Goal: Task Accomplishment & Management: Use online tool/utility

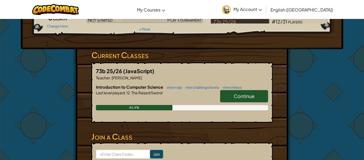
scroll to position [66, 0]
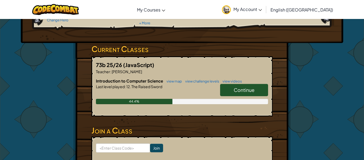
click at [223, 92] on link "Continue" at bounding box center [244, 90] width 48 height 12
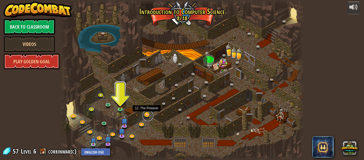
click at [145, 113] on link at bounding box center [147, 115] width 11 height 11
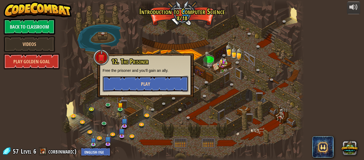
click at [120, 83] on button "Play" at bounding box center [146, 84] width 86 height 16
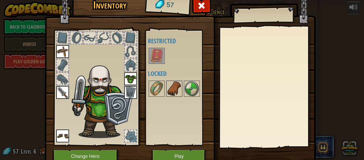
click at [168, 89] on img at bounding box center [174, 88] width 15 height 15
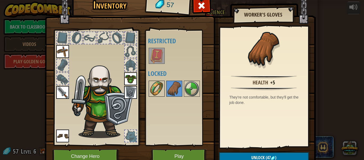
click at [162, 90] on img at bounding box center [156, 88] width 15 height 15
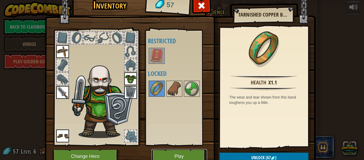
click at [176, 151] on button "Play" at bounding box center [179, 156] width 56 height 15
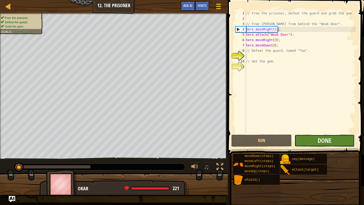
click at [338, 143] on button "Done" at bounding box center [324, 140] width 60 height 12
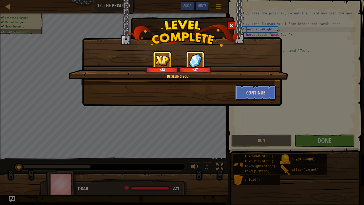
click at [244, 94] on button "Continue" at bounding box center [255, 92] width 41 height 16
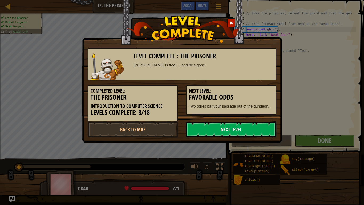
click at [236, 132] on link "Next Level" at bounding box center [231, 129] width 90 height 16
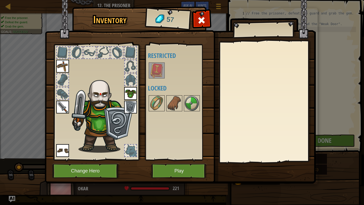
click at [235, 133] on div at bounding box center [267, 102] width 94 height 120
click at [160, 159] on button "Play" at bounding box center [179, 170] width 56 height 15
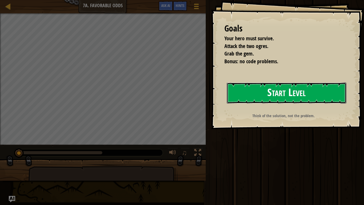
click at [307, 95] on button "Start Level" at bounding box center [287, 92] width 120 height 21
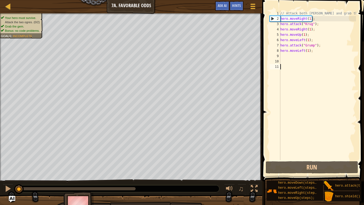
click at [318, 24] on div "// Attack both [PERSON_NAME] and grab the gem. hero . moveRight ( 1 ) ; hero . …" at bounding box center [317, 91] width 77 height 160
type textarea "hero.attack("Krug");"
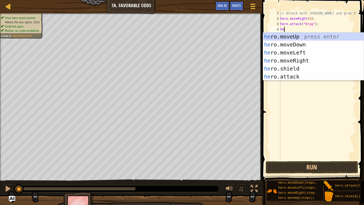
scroll to position [2, 1]
click at [299, 74] on div "her o.moveUp press enter her o.moveDown press enter her o.moveLeft press enter …" at bounding box center [313, 64] width 101 height 64
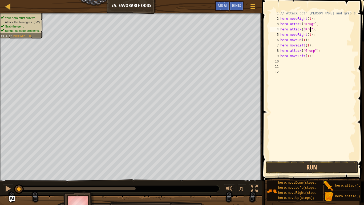
scroll to position [2, 5]
click at [336, 159] on button "Run" at bounding box center [312, 167] width 92 height 12
click at [339, 159] on button "Running" at bounding box center [312, 167] width 92 height 12
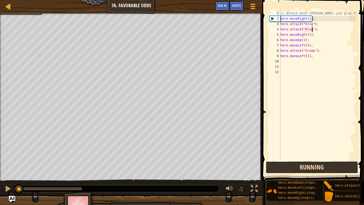
click at [338, 159] on button "Running" at bounding box center [312, 167] width 92 height 12
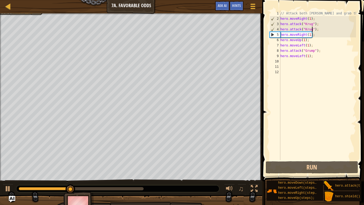
click at [322, 50] on div "// Attack both [PERSON_NAME] and grab the gem. hero . moveRight ( 1 ) ; hero . …" at bounding box center [317, 91] width 77 height 160
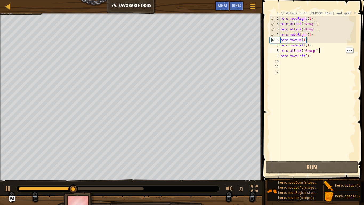
type textarea "hero.attack("Grump");"
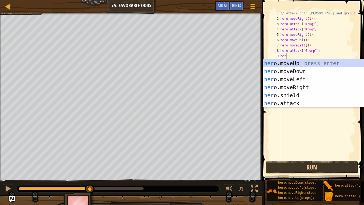
scroll to position [2, 1]
click at [300, 101] on div "hero .moveUp press enter hero .moveDown press enter hero .moveLeft press enter …" at bounding box center [313, 91] width 101 height 64
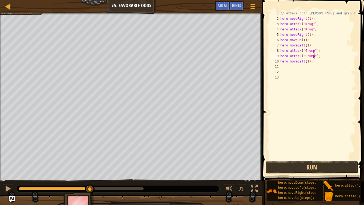
scroll to position [2, 5]
type textarea "hero.attack("Grump");"
click at [340, 159] on button "Run" at bounding box center [312, 167] width 92 height 12
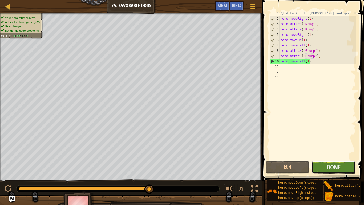
click at [342, 159] on button "Done" at bounding box center [334, 167] width 44 height 12
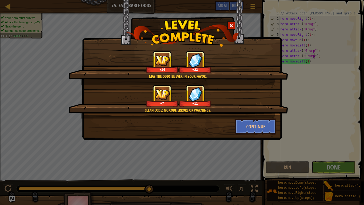
click at [258, 113] on div "Clean code: no code errors or warnings. +7 +11" at bounding box center [177, 101] width 219 height 34
click at [256, 125] on button "Continue" at bounding box center [255, 126] width 41 height 16
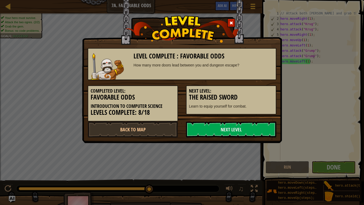
click at [256, 125] on link "Next Level" at bounding box center [231, 129] width 90 height 16
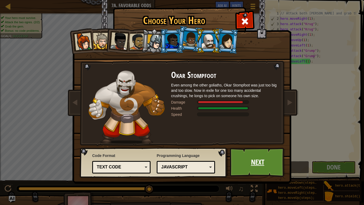
click at [246, 159] on link "Next" at bounding box center [258, 161] width 56 height 29
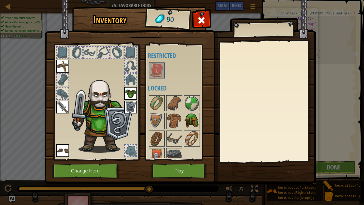
click at [187, 124] on img at bounding box center [191, 120] width 15 height 15
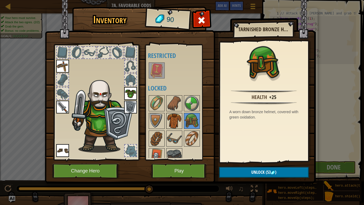
click at [182, 120] on div at bounding box center [174, 121] width 16 height 16
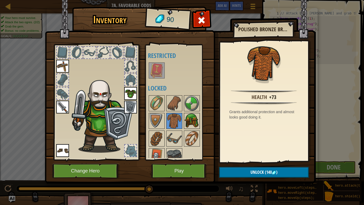
click at [189, 125] on img at bounding box center [191, 120] width 15 height 15
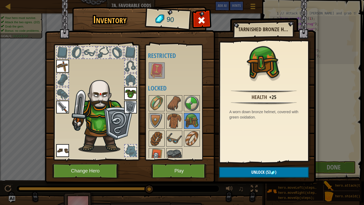
click at [129, 88] on img at bounding box center [130, 93] width 13 height 13
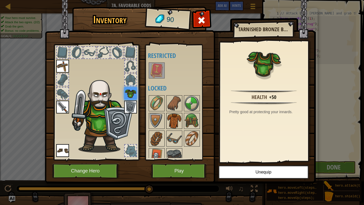
click at [177, 123] on img at bounding box center [174, 120] width 15 height 15
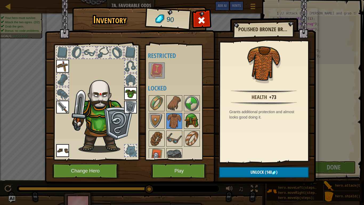
click at [185, 117] on img at bounding box center [191, 120] width 15 height 15
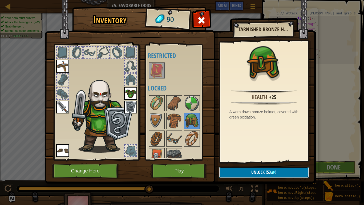
click at [243, 159] on button "Unlock (53 )" at bounding box center [264, 171] width 90 height 11
click at [243, 159] on button "Confirm" at bounding box center [264, 171] width 90 height 11
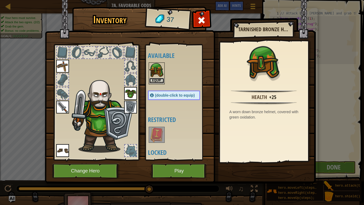
click at [153, 80] on button "Equip" at bounding box center [156, 81] width 15 height 6
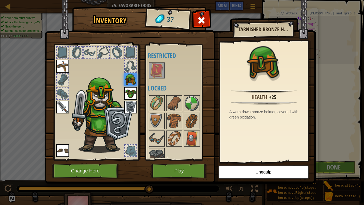
scroll to position [7, 0]
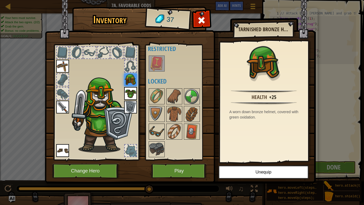
click at [159, 127] on img at bounding box center [156, 131] width 15 height 15
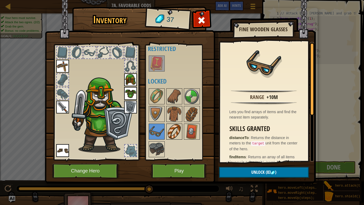
click at [171, 135] on img at bounding box center [174, 131] width 15 height 15
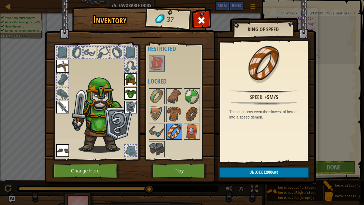
click at [171, 135] on img at bounding box center [174, 131] width 15 height 15
click at [187, 159] on button "Play" at bounding box center [179, 170] width 56 height 15
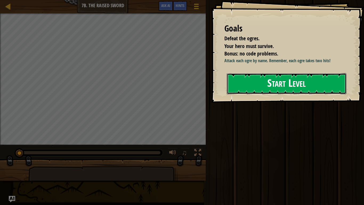
click at [250, 79] on button "Start Level" at bounding box center [287, 83] width 120 height 21
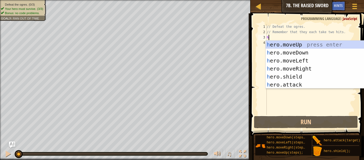
scroll to position [2, 1]
type textarea "her"
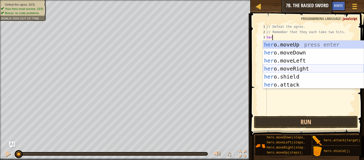
click at [279, 68] on div "her o.moveUp press enter her o.moveDown press enter her o.moveLeft press enter …" at bounding box center [313, 72] width 101 height 64
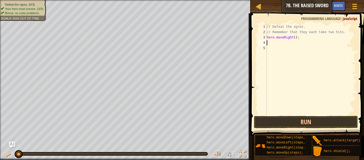
scroll to position [2, 0]
click at [296, 39] on div "// Defeat the ogres. // Remember that they each take two hits. hero . moveRight…" at bounding box center [311, 74] width 90 height 101
click at [295, 39] on div "// Defeat the ogres. // Remember that they each take two hits. hero . moveRight…" at bounding box center [311, 74] width 90 height 101
type textarea "hero.moveRight(1);"
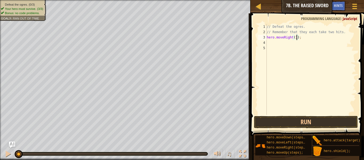
click at [289, 43] on div "// Defeat the ogres. // Remember that they each take two hits. hero . moveRight…" at bounding box center [311, 74] width 90 height 101
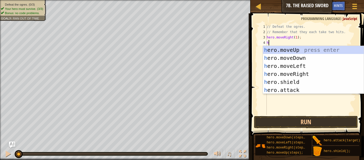
scroll to position [2, 1]
click at [286, 91] on div "her o.moveUp press enter her o.moveDown press enter her o.moveLeft press enter …" at bounding box center [313, 78] width 101 height 64
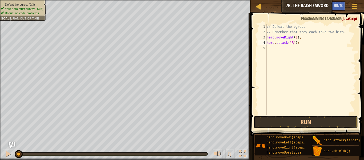
type textarea "hero.attack("Rig");"
click at [294, 50] on div "// Defeat the ogres. // Remember that they each take two hits. hero . moveRight…" at bounding box center [311, 74] width 90 height 101
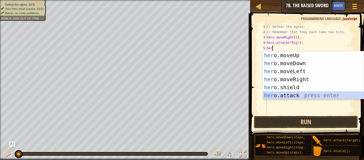
click at [283, 96] on div "her o.moveUp press enter her o.moveDown press enter her o.moveLeft press enter …" at bounding box center [313, 83] width 101 height 64
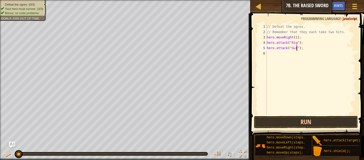
type textarea "hero.attack("Gurt");"
click at [305, 57] on div "// Defeat the ogres. // Remember that they each take two hits. hero . moveRight…" at bounding box center [311, 74] width 90 height 101
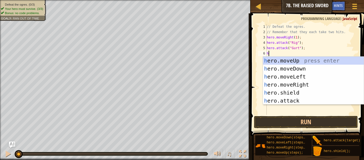
scroll to position [2, 1]
click at [289, 100] on div "her o.moveUp press enter her o.moveDown press enter her o.moveLeft press enter …" at bounding box center [313, 88] width 101 height 64
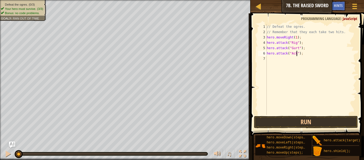
scroll to position [2, 4]
click at [352, 119] on button "Run" at bounding box center [306, 122] width 104 height 12
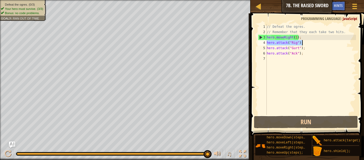
drag, startPoint x: 267, startPoint y: 44, endPoint x: 309, endPoint y: 42, distance: 41.6
click at [309, 42] on div "// Defeat the ogres. // Remember that they each take two hits. hero . moveRight…" at bounding box center [311, 74] width 90 height 101
click at [267, 48] on div "// Defeat the ogres. // Remember that they each take two hits. hero . moveRight…" at bounding box center [311, 74] width 90 height 101
type textarea "hero.attack("Gurt");"
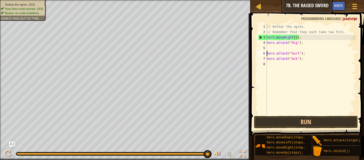
click at [270, 47] on div "// Defeat the ogres. // Remember that they each take two hits. hero . moveRight…" at bounding box center [311, 74] width 90 height 101
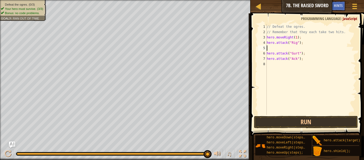
scroll to position [2, 0]
paste textarea "hero.attack("Rig");"
drag, startPoint x: 267, startPoint y: 55, endPoint x: 307, endPoint y: 55, distance: 40.5
click at [307, 55] on div "// Defeat the ogres. // Remember that they each take two hits. hero . moveRight…" at bounding box center [311, 74] width 90 height 101
click at [266, 58] on div "7" at bounding box center [262, 58] width 9 height 5
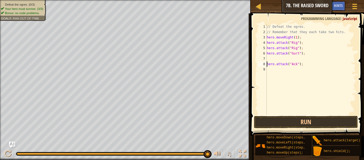
paste textarea "hero.attack("Gurt");"
type textarea "hero.attack("Gurt");hero.attack("Ack");"
drag, startPoint x: 339, startPoint y: 65, endPoint x: 316, endPoint y: 65, distance: 23.2
click at [316, 65] on div "// Defeat the ogres. // Remember that they each take two hits. hero . moveRight…" at bounding box center [311, 74] width 90 height 101
click at [301, 70] on div "// Defeat the ogres. // Remember that they each take two hits. hero . moveRight…" at bounding box center [311, 74] width 90 height 101
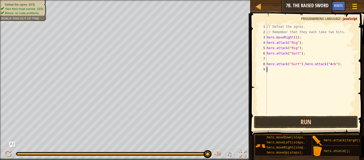
click at [302, 64] on div "// Defeat the ogres. // Remember that they each take two hits. hero . moveRight…" at bounding box center [311, 74] width 90 height 101
click at [304, 65] on div "// Defeat the ogres. // Remember that they each take two hits. hero . moveRight…" at bounding box center [311, 74] width 90 height 101
drag, startPoint x: 332, startPoint y: 65, endPoint x: 255, endPoint y: 66, distance: 77.0
click at [255, 66] on div "hero.attahero 1 2 3 4 5 6 7 8 9 // Defeat the ogres. // Remember that they each…" at bounding box center [306, 85] width 115 height 138
type textarea "h"
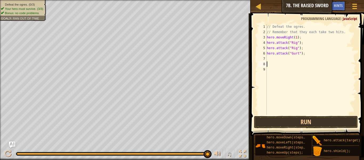
click at [269, 58] on div "// Defeat the ogres. // Remember that they each take two hits. hero . moveRight…" at bounding box center [311, 74] width 90 height 101
paste textarea "hero.attack("Gurt");"
click at [304, 60] on div "// Defeat the ogres. // Remember that they each take two hits. hero . moveRight…" at bounding box center [311, 74] width 90 height 101
type textarea "hero.attack("Gurt");"
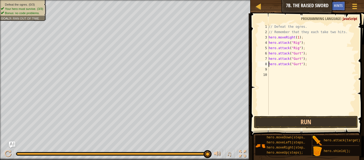
click at [297, 70] on div "// Defeat the ogres. // Remember that they each take two hits. hero . moveRight…" at bounding box center [311, 74] width 88 height 101
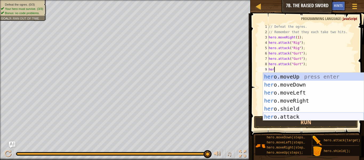
click at [309, 114] on div "her o.moveUp press enter her o.moveDown press enter her o.moveLeft press enter …" at bounding box center [313, 104] width 101 height 64
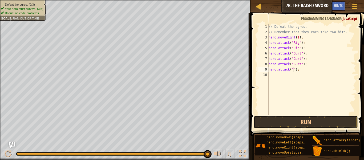
scroll to position [2, 4]
type textarea "hero.attack("Ack");"
drag, startPoint x: 306, startPoint y: 71, endPoint x: 255, endPoint y: 71, distance: 50.6
click at [255, 71] on div "hero.attack("Ack"); 1 2 3 4 5 6 7 8 9 10 // Defeat the ogres. // Remember that …" at bounding box center [306, 85] width 115 height 138
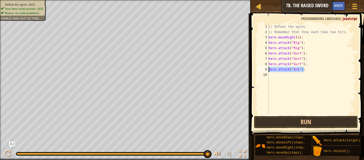
click at [278, 81] on div "// Defeat the ogres. // Remember that they each take two hits. hero . moveRight…" at bounding box center [311, 74] width 88 height 101
paste textarea "hero.attack("Ack");"
click at [335, 64] on div "// Defeat the ogres. // Remember that they each take two hits. hero . moveRight…" at bounding box center [311, 74] width 88 height 101
type textarea "hero.attack("Gurt");"
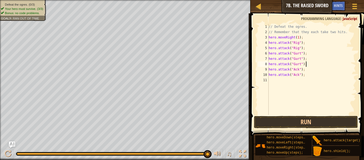
click at [286, 82] on div "// Defeat the ogres. // Remember that they each take two hits. hero . moveRight…" at bounding box center [311, 74] width 88 height 101
type textarea "her"
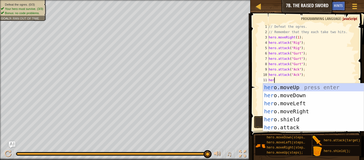
scroll to position [2, 1]
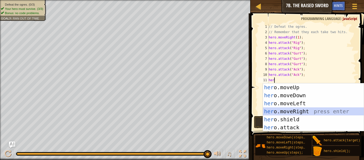
click at [276, 109] on div "her o.moveUp press enter her o.moveDown press enter her o.moveLeft press enter …" at bounding box center [313, 115] width 101 height 64
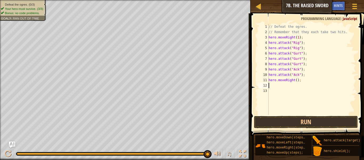
click at [297, 81] on div "// Defeat the ogres. // Remember that they each take two hits. hero . moveRight…" at bounding box center [311, 74] width 88 height 101
type textarea "hero.moveRight(2);"
click at [300, 121] on button "Run" at bounding box center [306, 122] width 104 height 12
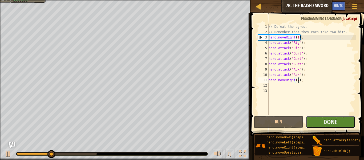
click at [320, 124] on button "Done" at bounding box center [330, 122] width 49 height 12
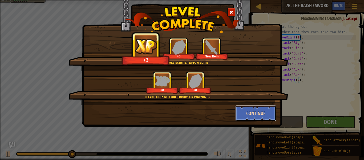
click at [255, 115] on button "Continue" at bounding box center [255, 113] width 41 height 16
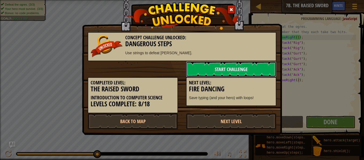
click at [215, 65] on link "Start Challenge" at bounding box center [231, 69] width 90 height 16
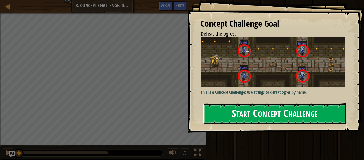
click at [240, 114] on button "Start Concept Challenge" at bounding box center [274, 113] width 143 height 21
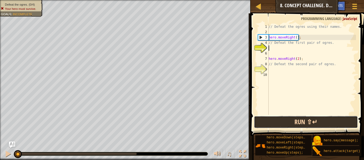
click at [340, 117] on button "Run ⇧↵" at bounding box center [306, 122] width 104 height 12
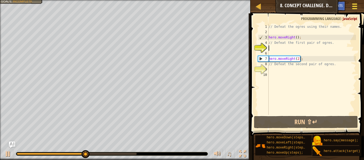
click at [354, 8] on span at bounding box center [354, 8] width 5 height 1
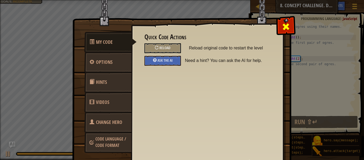
click at [287, 26] on span at bounding box center [286, 26] width 9 height 9
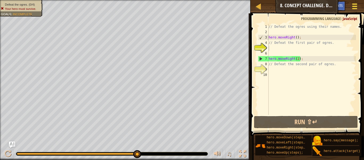
click at [353, 8] on span at bounding box center [354, 8] width 5 height 1
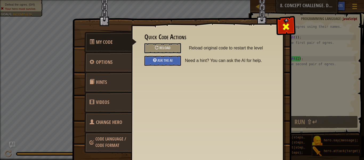
click at [287, 20] on div at bounding box center [285, 25] width 17 height 17
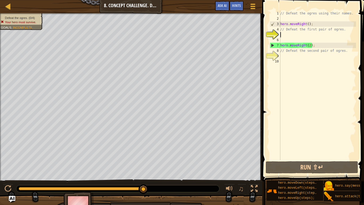
type textarea "// Defeat the first pair of ogres."
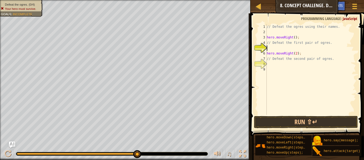
click at [291, 47] on div "// Defeat the ogres using their names. hero . moveRight ( ) ; // Defeat the fir…" at bounding box center [311, 74] width 90 height 101
click at [294, 39] on div "// Defeat the ogres using their names. hero . moveRight ( ) ; // Defeat the fir…" at bounding box center [311, 74] width 90 height 101
type textarea "hero.moveRight();"
